Goal: Transaction & Acquisition: Purchase product/service

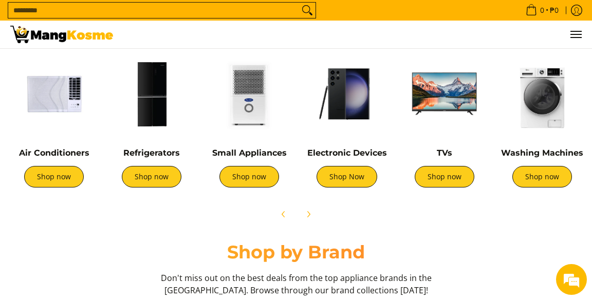
scroll to position [386, 0]
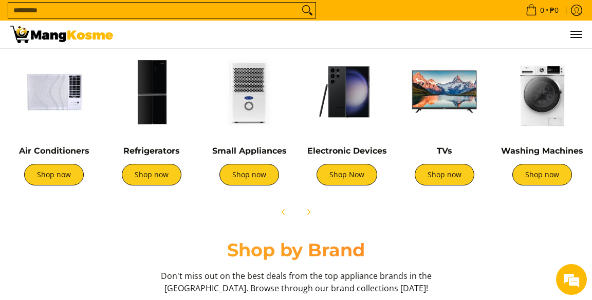
click at [48, 173] on link "Shop now" at bounding box center [54, 175] width 60 height 22
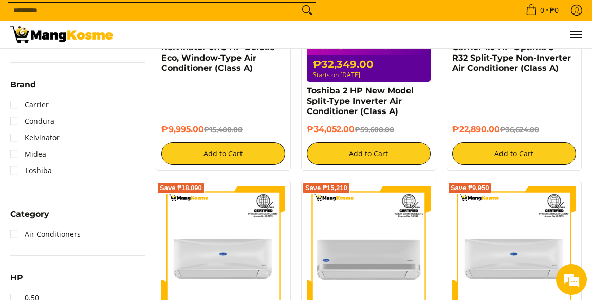
scroll to position [325, 0]
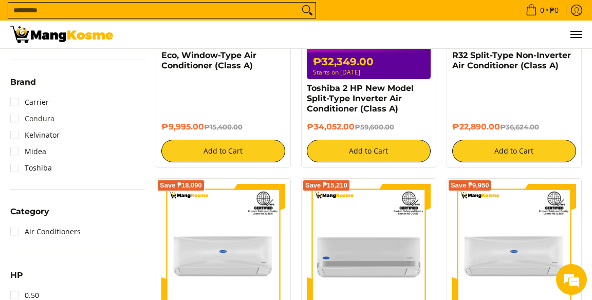
click at [25, 120] on link "Condura" at bounding box center [32, 118] width 44 height 16
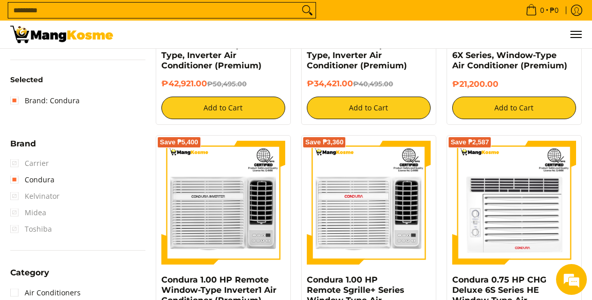
scroll to position [320, 0]
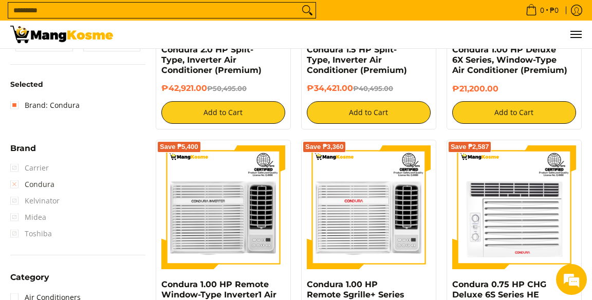
click at [16, 184] on link "Condura" at bounding box center [32, 184] width 44 height 16
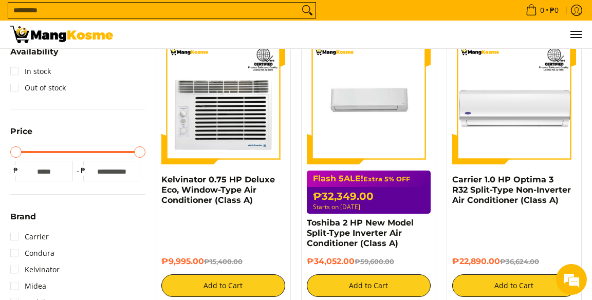
scroll to position [191, 0]
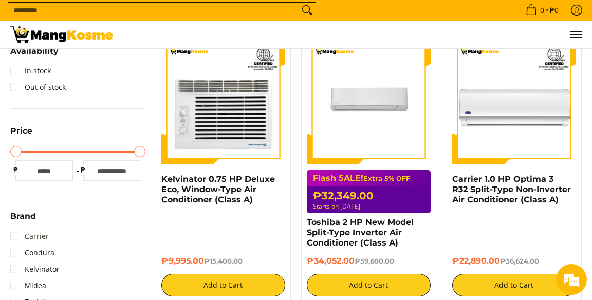
click at [20, 239] on link "Carrier" at bounding box center [29, 236] width 39 height 16
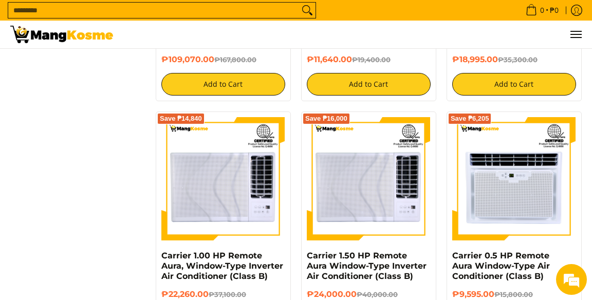
scroll to position [1398, 0]
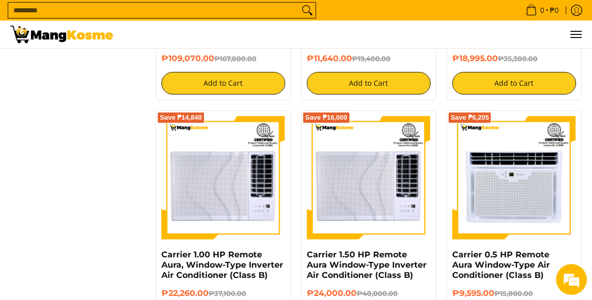
click at [334, 216] on img at bounding box center [369, 178] width 124 height 124
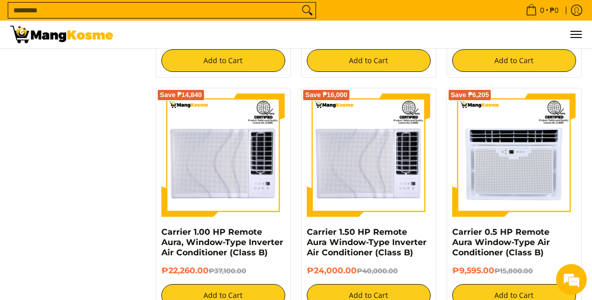
scroll to position [1444, 0]
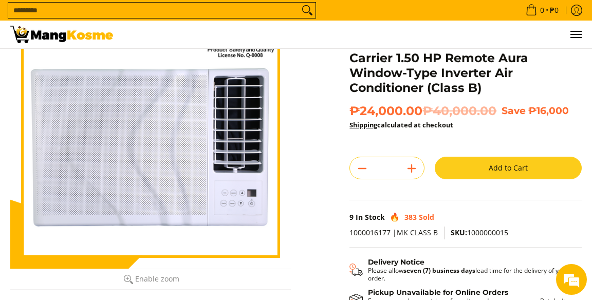
scroll to position [105, 0]
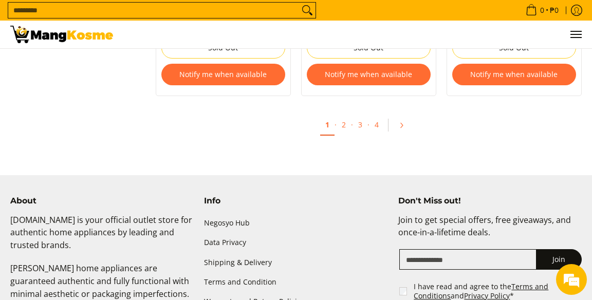
scroll to position [2169, 0]
